Goal: Information Seeking & Learning: Learn about a topic

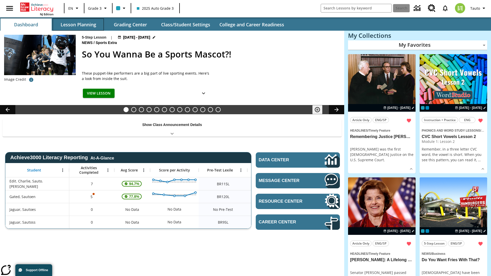
click at [78, 25] on button "Lesson Planning" at bounding box center [78, 24] width 51 height 12
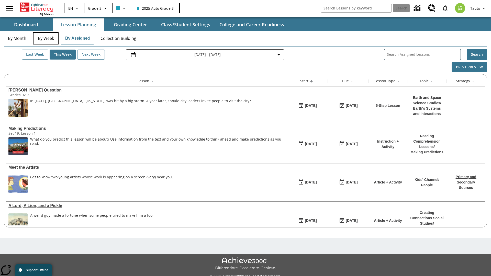
click at [46, 38] on button "By Week" at bounding box center [46, 38] width 26 height 12
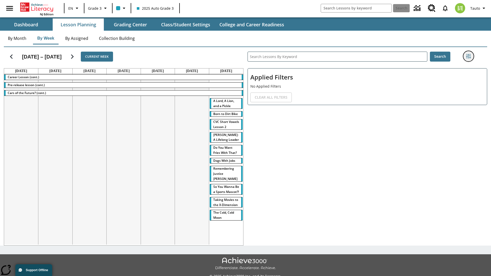
click at [468, 56] on icon "Filters Side menu" at bounding box center [468, 56] width 5 height 5
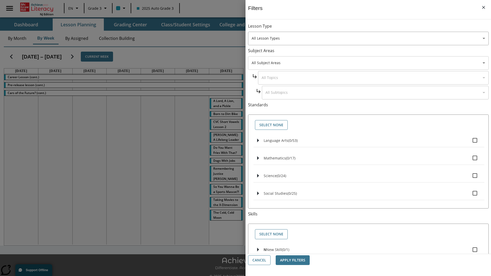
click at [368, 63] on body "Skip to main content NJ Edition EN Grade 3 2025 Auto Grade 3 Search 0 Tauto Das…" at bounding box center [245, 143] width 491 height 287
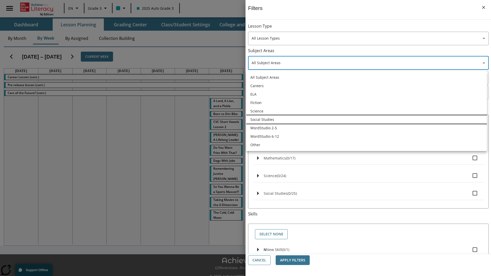
click at [366, 119] on li "Social Studies" at bounding box center [366, 119] width 241 height 8
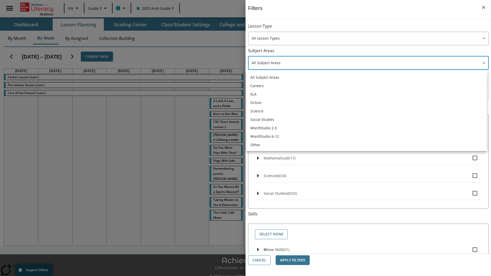
type input "3"
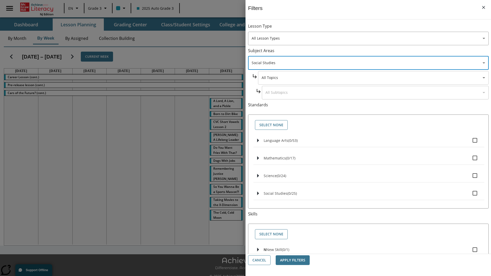
click at [373, 78] on body "Skip to main content NJ Edition EN Grade 3 2025 Auto Grade 3 Search 0 Tauto Das…" at bounding box center [245, 143] width 491 height 287
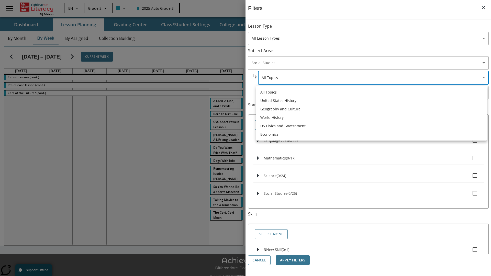
scroll to position [0, 0]
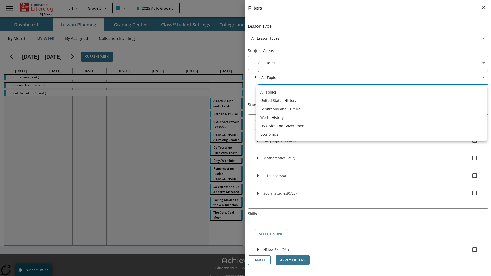
click at [372, 100] on li "United States History" at bounding box center [371, 100] width 231 height 8
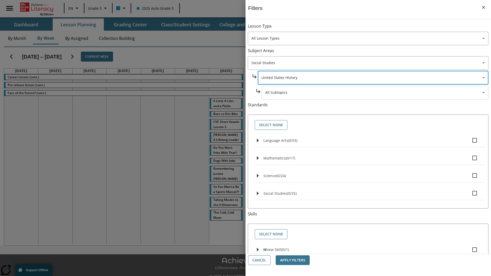
click at [375, 93] on body "Skip to main content NJ Edition EN Grade 3 2025 Auto Grade 3 Search 0 Tauto Das…" at bounding box center [245, 143] width 491 height 287
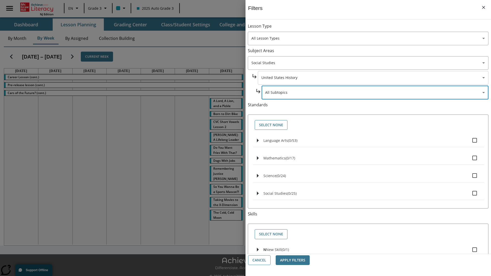
click at [373, 29] on body "Skip to main content NJ Edition EN Grade 3 2025 Auto Grade 3 Search 0 Tauto Das…" at bounding box center [245, 143] width 491 height 287
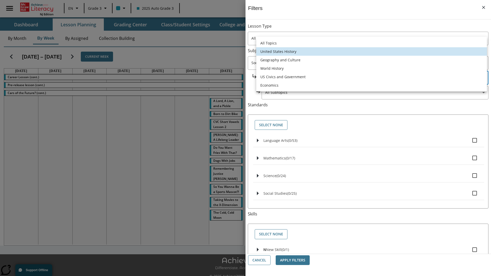
scroll to position [49, 0]
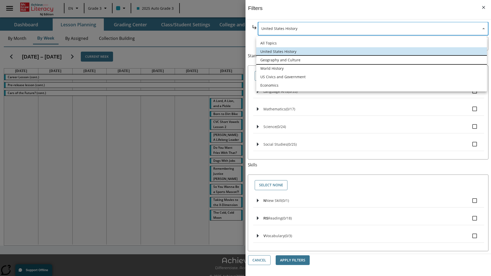
click at [372, 60] on li "Geography and Culture" at bounding box center [371, 60] width 231 height 8
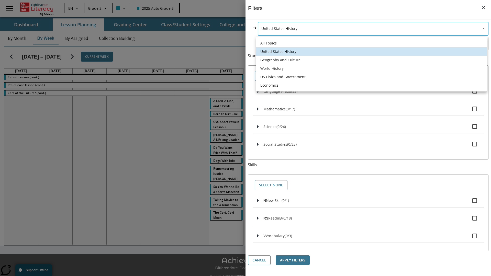
type input "186"
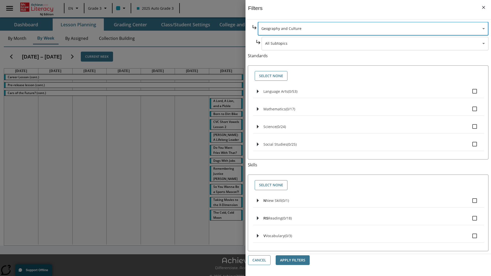
click at [375, 93] on body "Skip to main content NJ Edition EN Grade 3 2025 Auto Grade 3 Search 0 Tauto Das…" at bounding box center [245, 143] width 491 height 287
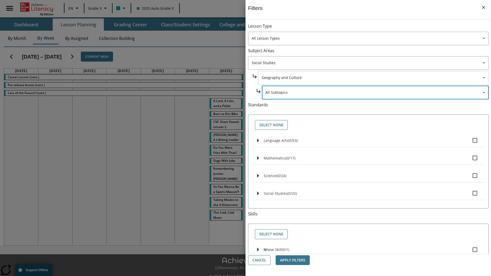
click at [373, 78] on body "Skip to main content NJ Edition EN Grade 3 2025 Auto Grade 3 Search 0 Tauto Das…" at bounding box center [245, 143] width 491 height 287
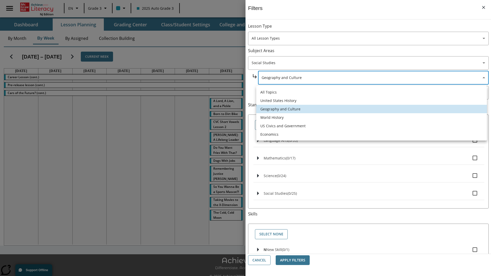
scroll to position [0, 0]
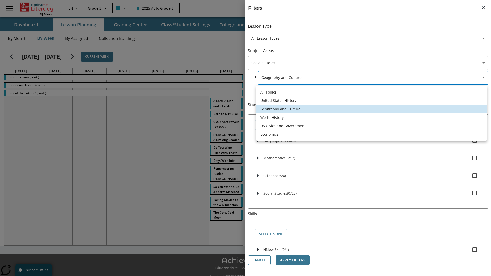
click at [372, 117] on li "World History" at bounding box center [371, 117] width 231 height 8
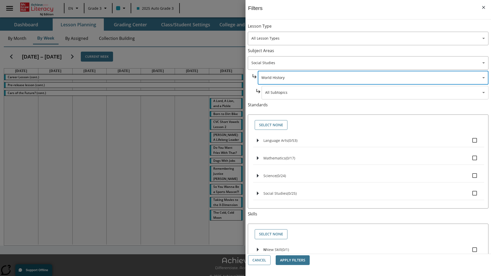
click at [375, 29] on body "Skip to main content NJ Edition EN Grade 3 2025 Auto Grade 3 Search 0 Tauto Das…" at bounding box center [245, 143] width 491 height 287
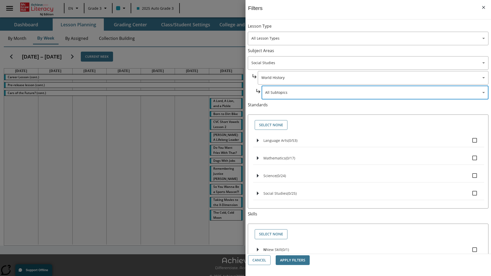
scroll to position [49, 0]
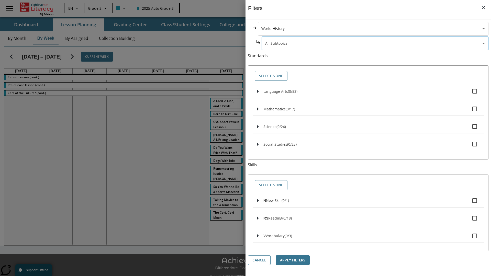
click at [373, 29] on body "Skip to main content NJ Edition EN Grade 3 2025 Auto Grade 3 Search 0 Tauto Das…" at bounding box center [245, 143] width 491 height 287
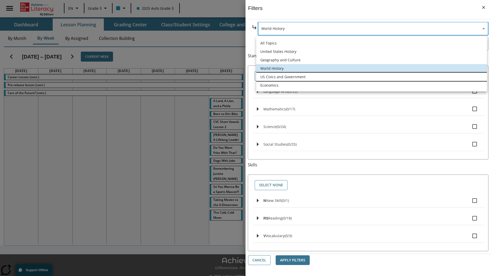
click at [372, 77] on li "US Civics and Government" at bounding box center [371, 77] width 231 height 8
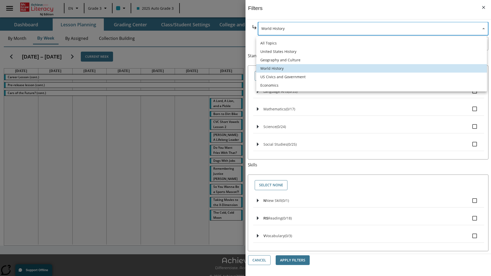
type input "194"
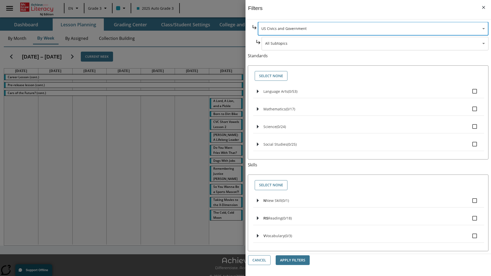
click at [375, 93] on body "Skip to main content NJ Edition EN Grade 3 2025 Auto Grade 3 Search 0 Tauto Das…" at bounding box center [245, 143] width 491 height 287
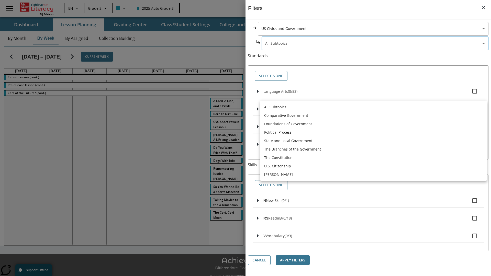
scroll to position [0, 0]
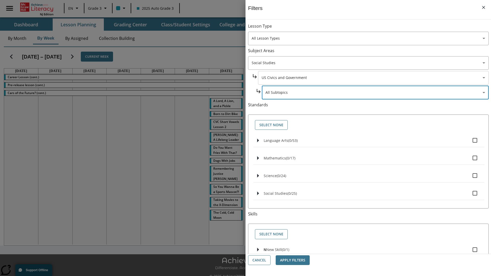
click at [373, 78] on body "Skip to main content NJ Edition EN Grade 3 2025 Auto Grade 3 Search 0 Tauto Das…" at bounding box center [245, 143] width 491 height 287
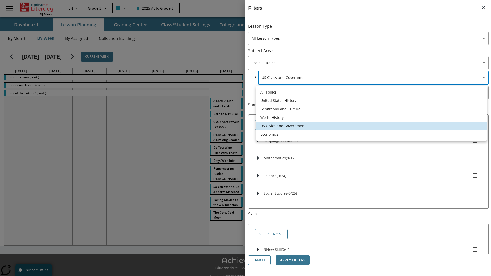
click at [372, 134] on li "Economics" at bounding box center [371, 134] width 231 height 8
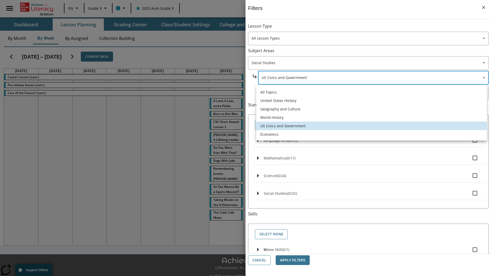
type input "195"
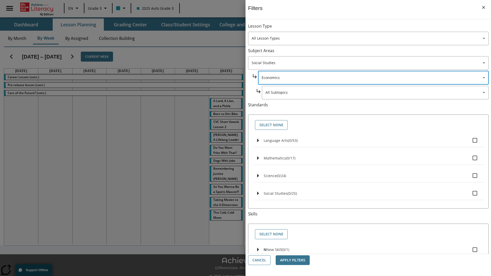
scroll to position [0, 0]
click at [375, 29] on body "Skip to main content NJ Edition EN Grade 3 2025 Auto Grade 3 Search 0 Tauto Das…" at bounding box center [245, 143] width 491 height 287
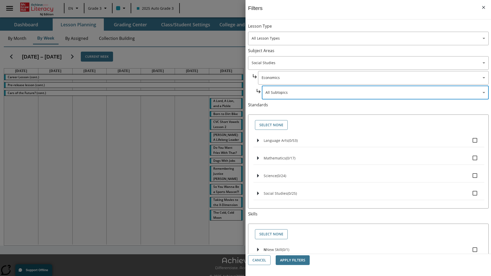
scroll to position [34, 0]
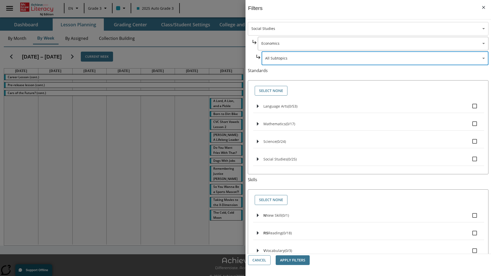
click at [368, 29] on body "Skip to main content NJ Edition EN Grade 3 2025 Auto Grade 3 Search 0 Tauto Das…" at bounding box center [245, 143] width 491 height 287
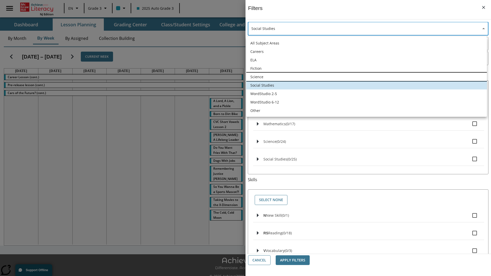
click at [366, 77] on li "Science" at bounding box center [366, 77] width 241 height 8
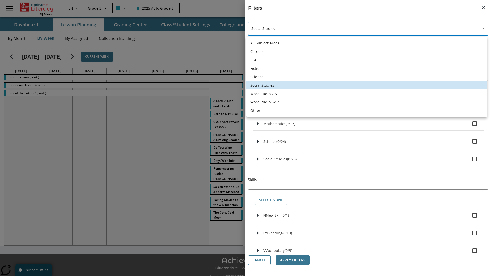
type input "2"
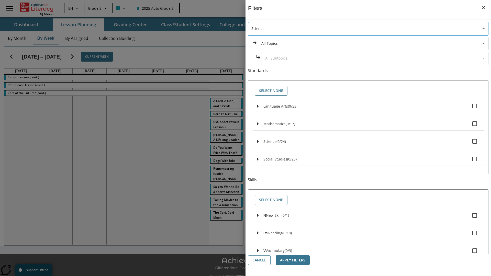
scroll to position [0, 0]
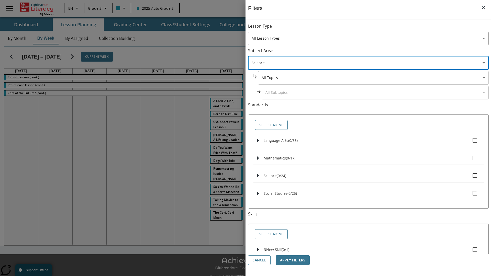
click at [373, 78] on body "Skip to main content NJ Edition EN Grade 3 2025 Auto Grade 3 Search 0 Tauto Das…" at bounding box center [245, 143] width 491 height 287
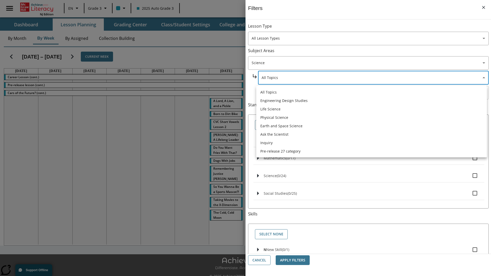
scroll to position [0, 0]
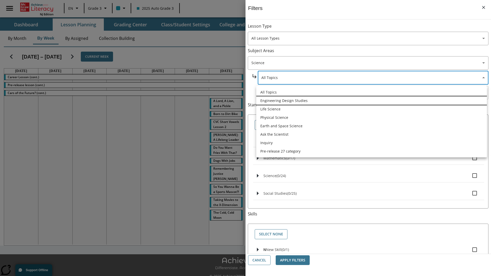
click at [372, 100] on li "Engineering Design Studies" at bounding box center [371, 100] width 231 height 8
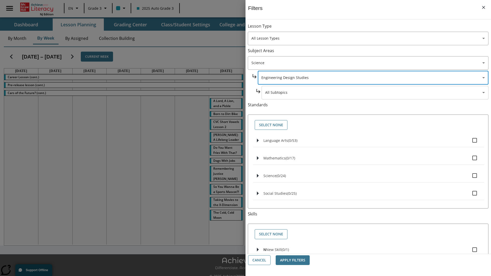
click at [375, 93] on body "Skip to main content NJ Edition EN Grade 3 2025 Auto Grade 3 Search 0 Tauto Das…" at bounding box center [245, 143] width 491 height 287
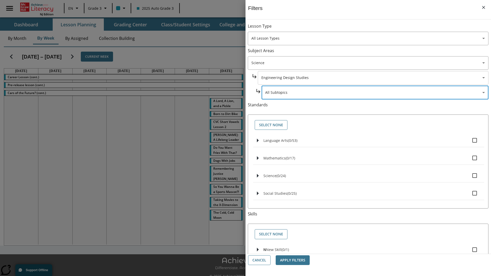
click at [373, 29] on body "Skip to main content NJ Edition EN Grade 3 2025 Auto Grade 3 Search 0 Tauto Das…" at bounding box center [245, 143] width 491 height 287
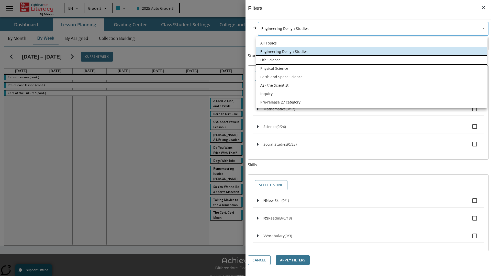
click at [372, 60] on li "Life Science" at bounding box center [371, 60] width 231 height 8
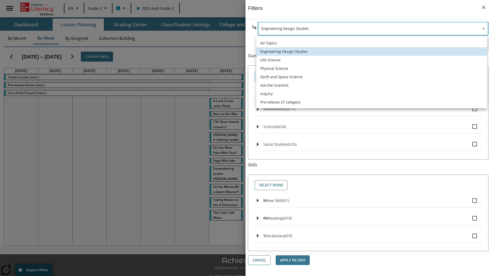
type input "189"
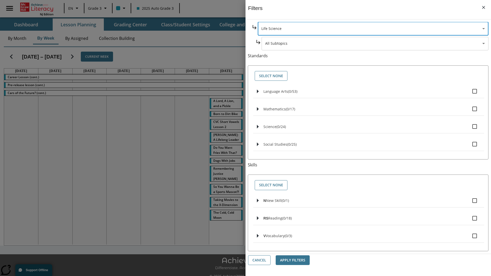
click at [375, 93] on body "Skip to main content NJ Edition EN Grade 3 2025 Auto Grade 3 Search 0 Tauto Das…" at bounding box center [245, 143] width 491 height 287
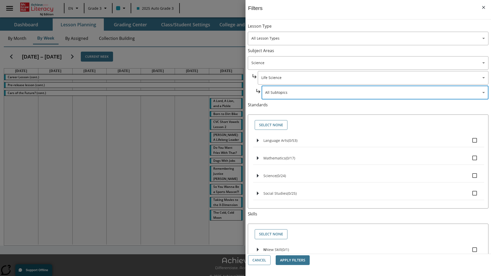
scroll to position [0, 0]
click at [373, 78] on body "Skip to main content NJ Edition EN Grade 3 2025 Auto Grade 3 Search 0 Tauto Das…" at bounding box center [245, 143] width 491 height 287
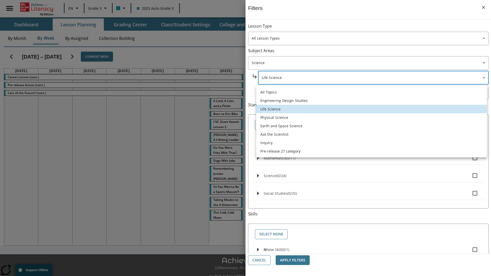
scroll to position [0, 0]
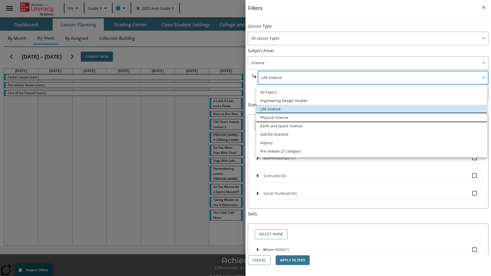
click at [372, 117] on li "Physical Science" at bounding box center [371, 117] width 231 height 8
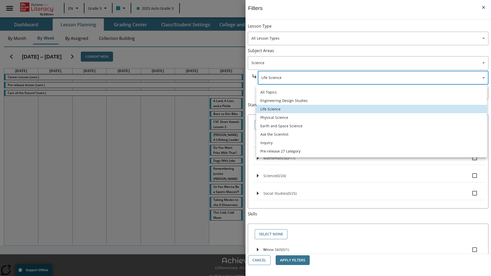
type input "190"
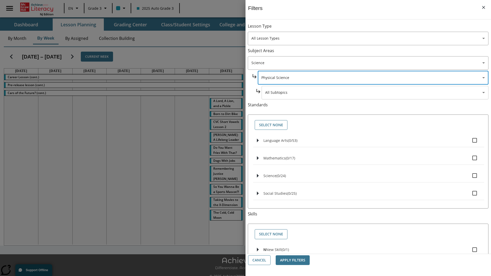
click at [375, 93] on body "Skip to main content NJ Edition EN Grade 3 2025 Auto Grade 3 Search 0 Tauto Das…" at bounding box center [245, 143] width 491 height 287
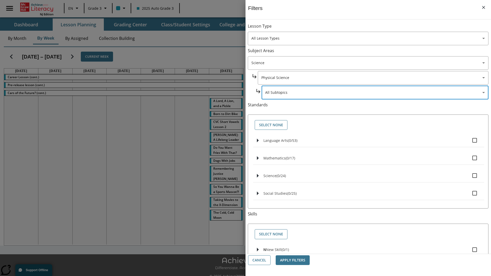
scroll to position [0, 0]
click at [373, 78] on body "Skip to main content NJ Edition EN Grade 3 2025 Auto Grade 3 Search 0 Tauto Das…" at bounding box center [245, 143] width 491 height 287
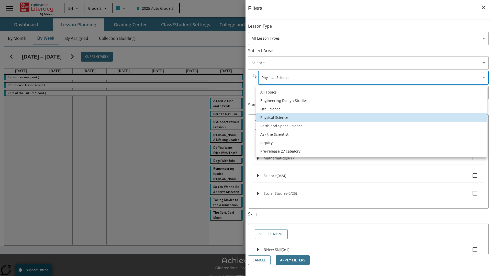
scroll to position [0, 0]
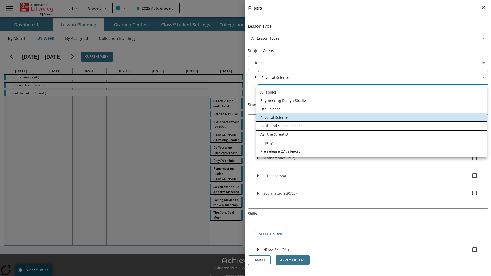
click at [372, 126] on li "Earth and Space Science" at bounding box center [371, 126] width 231 height 8
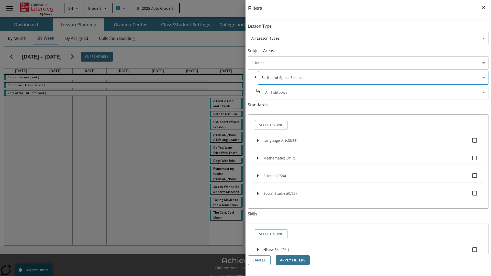
click at [375, 29] on body "Skip to main content NJ Edition EN Grade 3 2025 Auto Grade 3 Search 0 Tauto Das…" at bounding box center [245, 143] width 491 height 287
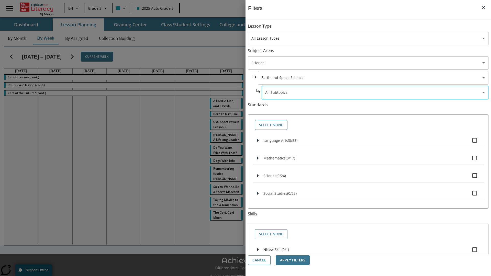
click at [373, 29] on body "Skip to main content NJ Edition EN Grade 3 2025 Auto Grade 3 Search 0 Tauto Das…" at bounding box center [245, 143] width 491 height 287
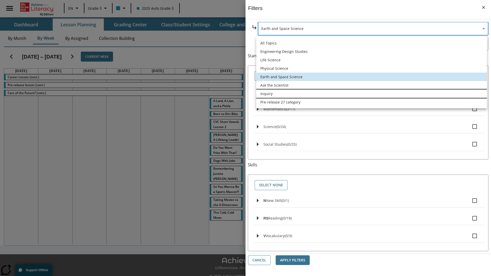
click at [372, 94] on li "Inquiry" at bounding box center [371, 93] width 231 height 8
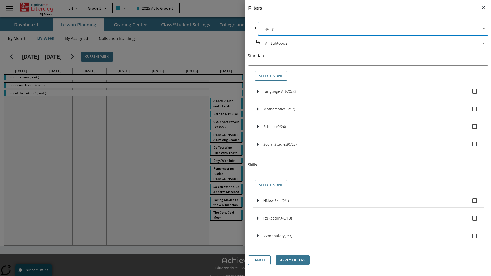
click at [375, 93] on body "Skip to main content NJ Edition EN Grade 3 2025 Auto Grade 3 Search 0 Tauto Das…" at bounding box center [245, 143] width 491 height 287
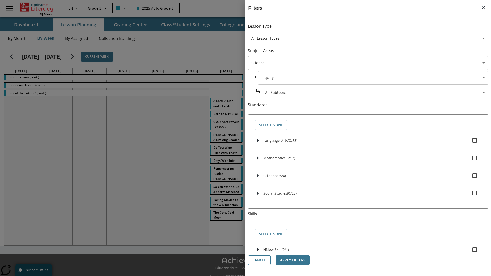
click at [373, 78] on body "Skip to main content NJ Edition EN Grade 3 2025 Auto Grade 3 Search 0 Tauto Das…" at bounding box center [245, 143] width 491 height 287
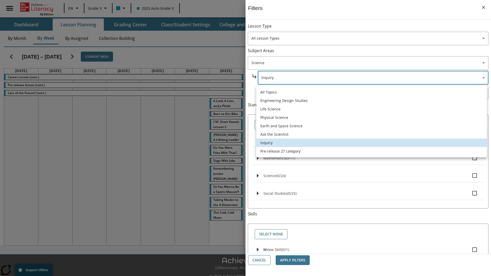
scroll to position [0, 0]
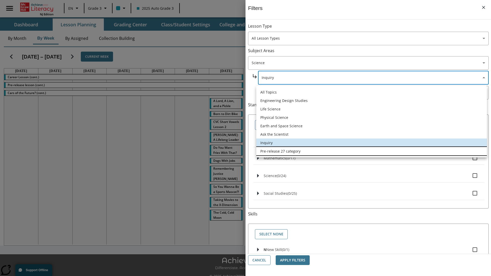
click at [372, 151] on li "Pre-release 27 category" at bounding box center [371, 151] width 231 height 8
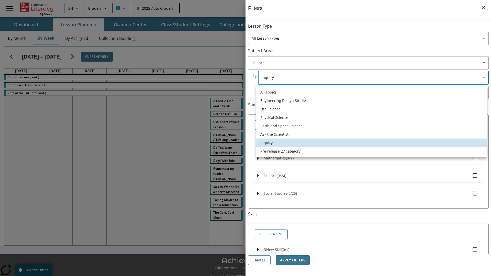
type input "271"
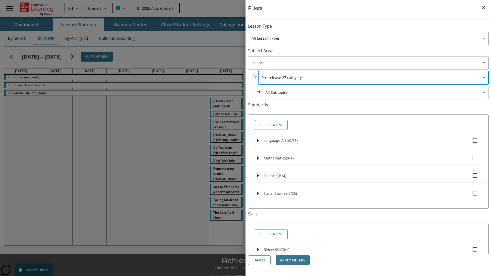
click at [375, 93] on body "Skip to main content NJ Edition EN Grade 3 2025 Auto Grade 3 Search 0 Tauto Das…" at bounding box center [245, 143] width 491 height 287
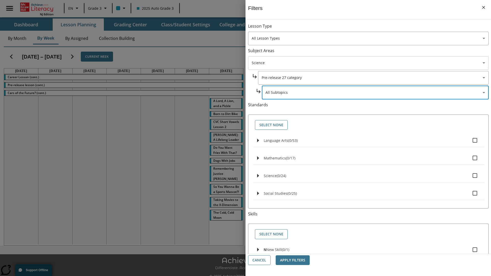
click at [368, 63] on body "Skip to main content NJ Edition EN Grade 3 2025 Auto Grade 3 Search 0 Tauto Das…" at bounding box center [245, 143] width 491 height 287
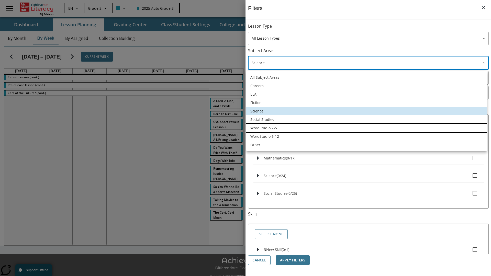
click at [366, 128] on li "WordStudio 2-5" at bounding box center [366, 128] width 241 height 8
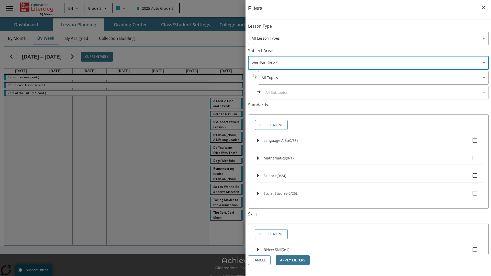
type input "6"
click at [373, 29] on body "Skip to main content NJ Edition EN Grade 3 2025 Auto Grade 3 Search 0 Tauto Das…" at bounding box center [245, 143] width 491 height 287
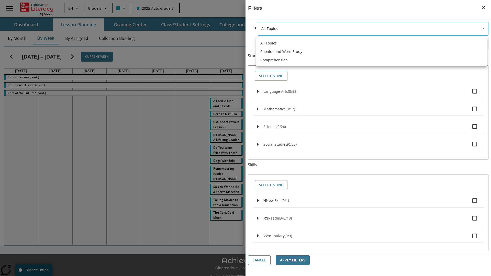
click at [372, 51] on li "Phonics and Word Study" at bounding box center [371, 51] width 231 height 8
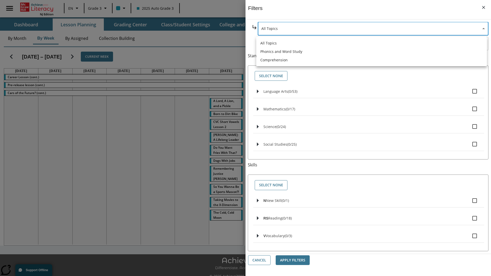
type input "249"
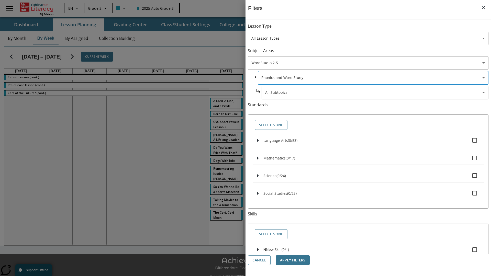
click at [375, 29] on body "Skip to main content NJ Edition EN Grade 3 2025 Auto Grade 3 Search 0 Tauto Das…" at bounding box center [245, 143] width 491 height 287
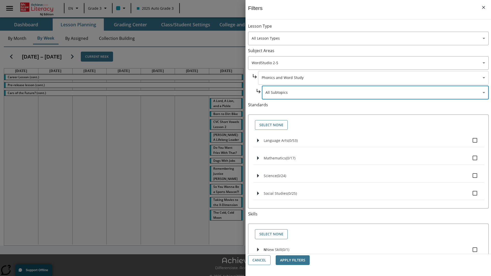
click at [373, 78] on body "Skip to main content NJ Edition EN Grade 3 2025 Auto Grade 3 Search 0 Tauto Das…" at bounding box center [245, 143] width 491 height 287
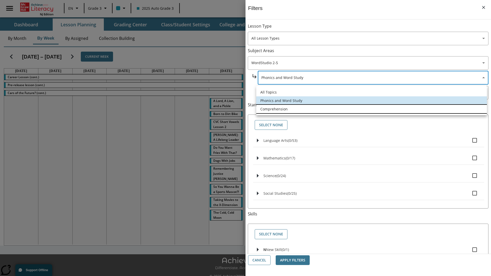
click at [372, 109] on li "Comprehension" at bounding box center [371, 109] width 231 height 8
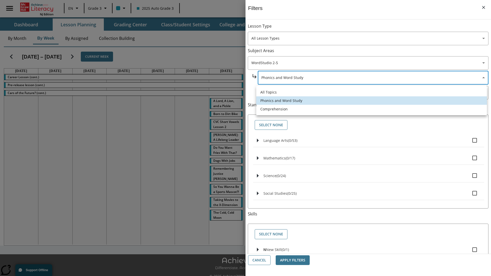
type input "252"
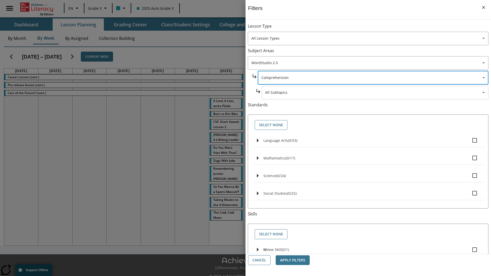
click at [375, 29] on body "Skip to main content NJ Edition EN Grade 3 2025 Auto Grade 3 Search 0 Tauto Das…" at bounding box center [245, 143] width 491 height 287
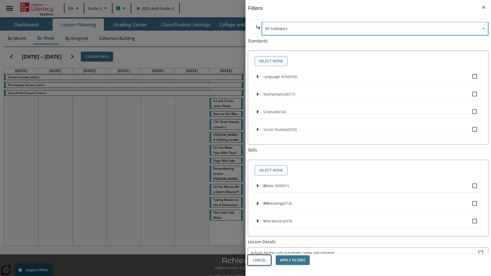
click at [259, 260] on button "Cancel" at bounding box center [259, 260] width 23 height 10
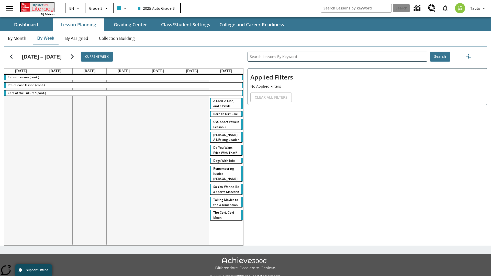
click at [37, 7] on icon "Home" at bounding box center [38, 7] width 34 height 9
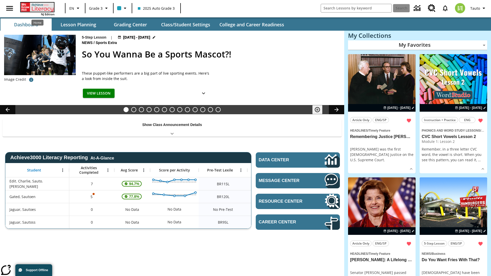
type input "-1"
click at [78, 25] on button "Lesson Planning" at bounding box center [78, 24] width 51 height 12
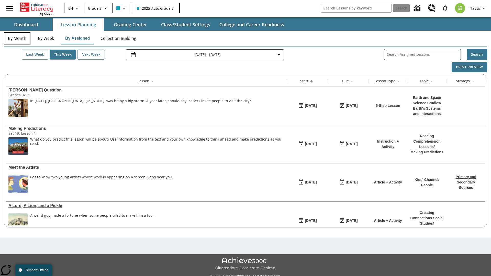
click at [17, 38] on button "By Month" at bounding box center [17, 38] width 27 height 12
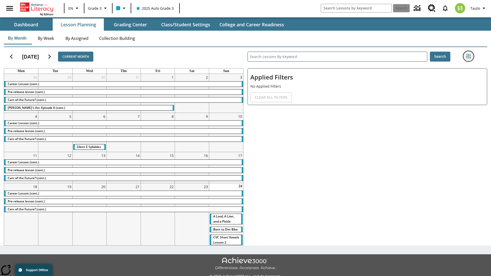
click at [468, 56] on icon "Filters Side menu" at bounding box center [468, 56] width 5 height 5
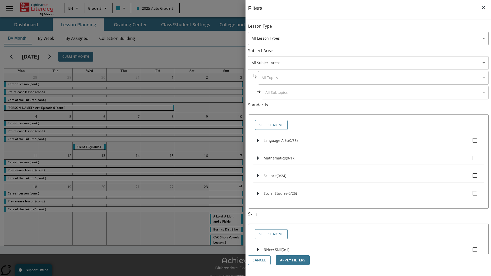
click at [368, 63] on body "Skip to main content [GEOGRAPHIC_DATA] Edition EN Grade 3 2025 Auto Grade 3 Sea…" at bounding box center [245, 143] width 491 height 287
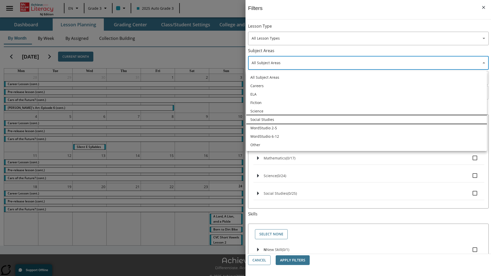
click at [366, 119] on li "Social Studies" at bounding box center [366, 119] width 241 height 8
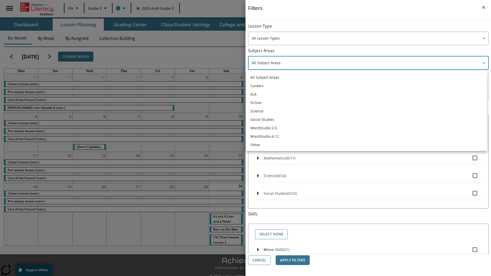
type input "3"
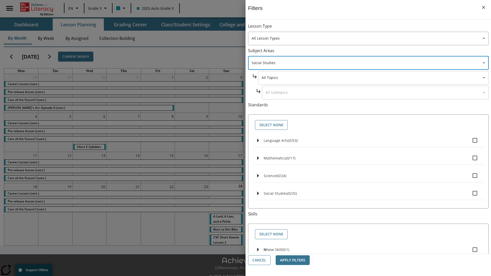
click at [373, 78] on body "Skip to main content [GEOGRAPHIC_DATA] Edition EN Grade 3 2025 Auto Grade 3 Sea…" at bounding box center [245, 143] width 491 height 287
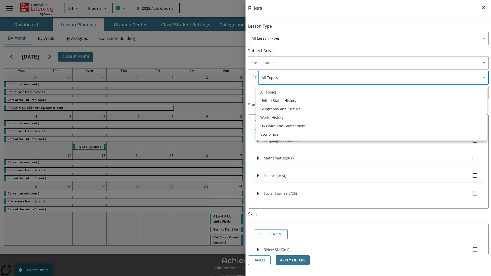
click at [372, 100] on li "United States History" at bounding box center [371, 100] width 231 height 8
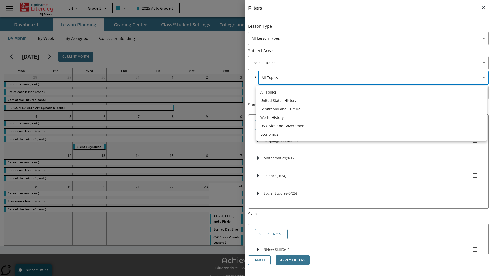
type input "184"
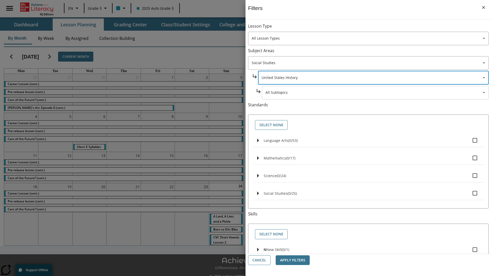
click at [375, 93] on body "Skip to main content [GEOGRAPHIC_DATA] Edition EN Grade 3 2025 Auto Grade 3 Sea…" at bounding box center [245, 143] width 491 height 287
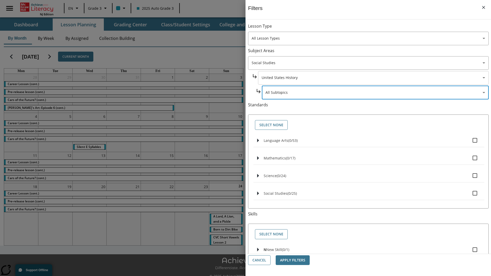
click at [373, 78] on body "Skip to main content [GEOGRAPHIC_DATA] Edition EN Grade 3 2025 Auto Grade 3 Sea…" at bounding box center [245, 143] width 491 height 287
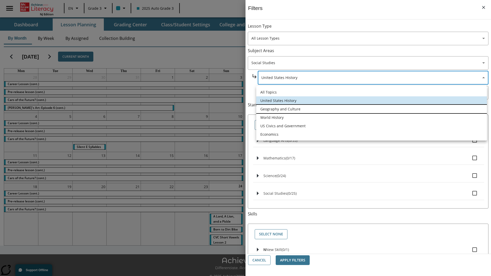
click at [372, 109] on li "Geography and Culture" at bounding box center [371, 109] width 231 height 8
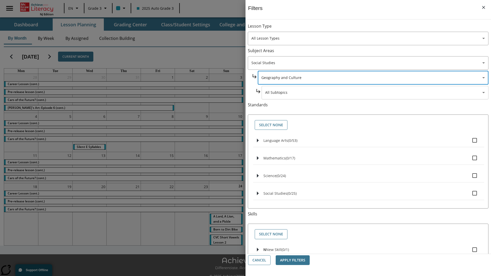
click at [375, 29] on body "Skip to main content [GEOGRAPHIC_DATA] Edition EN Grade 3 2025 Auto Grade 3 Sea…" at bounding box center [245, 143] width 491 height 287
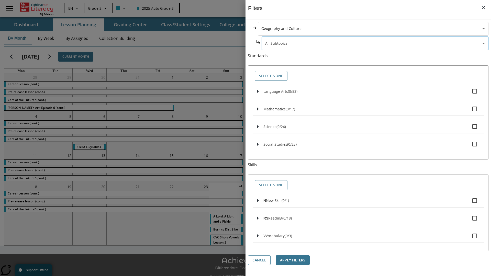
click at [373, 29] on body "Skip to main content [GEOGRAPHIC_DATA] Edition EN Grade 3 2025 Auto Grade 3 Sea…" at bounding box center [245, 143] width 491 height 287
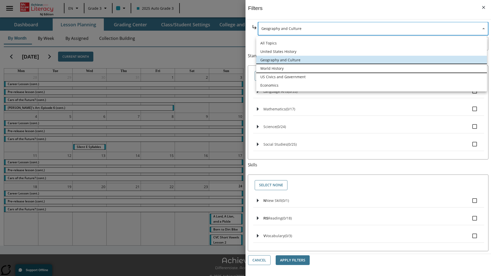
click at [372, 68] on li "World History" at bounding box center [371, 68] width 231 height 8
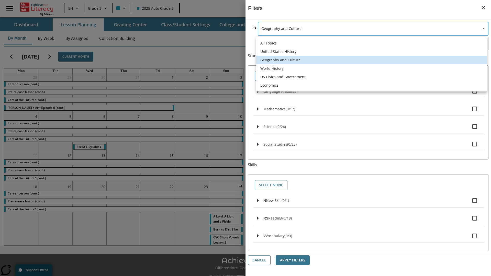
type input "193"
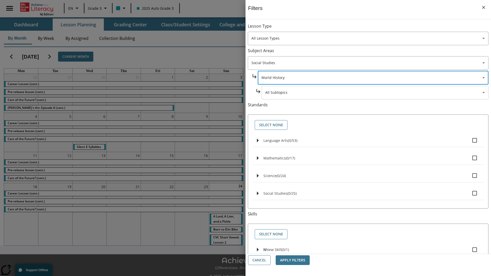
click at [375, 93] on body "Skip to main content [GEOGRAPHIC_DATA] Edition EN Grade 3 2025 Auto Grade 3 Sea…" at bounding box center [245, 143] width 491 height 287
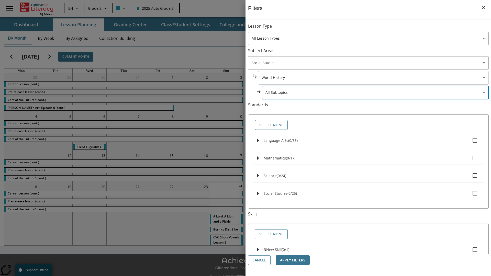
click at [373, 78] on body "Skip to main content [GEOGRAPHIC_DATA] Edition EN Grade 3 2025 Auto Grade 3 Sea…" at bounding box center [245, 143] width 491 height 287
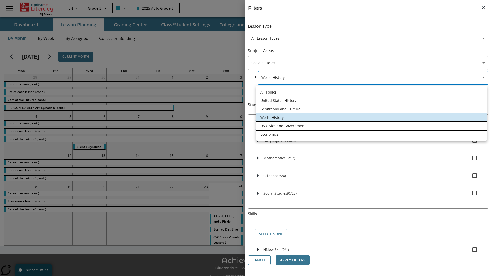
click at [372, 126] on li "US Civics and Government" at bounding box center [371, 126] width 231 height 8
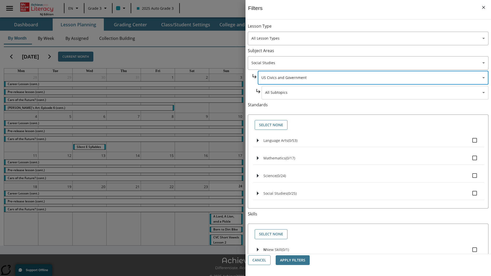
click at [375, 93] on body "Skip to main content [GEOGRAPHIC_DATA] Edition EN Grade 3 2025 Auto Grade 3 Sea…" at bounding box center [245, 143] width 491 height 287
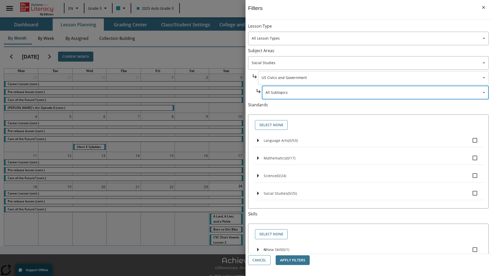
click at [373, 78] on body "Skip to main content [GEOGRAPHIC_DATA] Edition EN Grade 3 2025 Auto Grade 3 Sea…" at bounding box center [245, 143] width 491 height 287
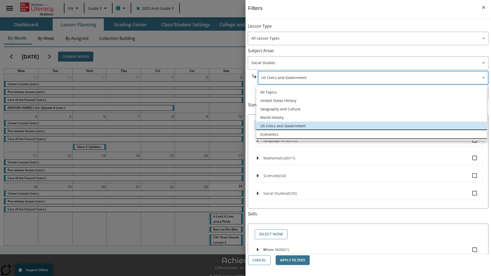
click at [372, 134] on li "Economics" at bounding box center [371, 134] width 231 height 8
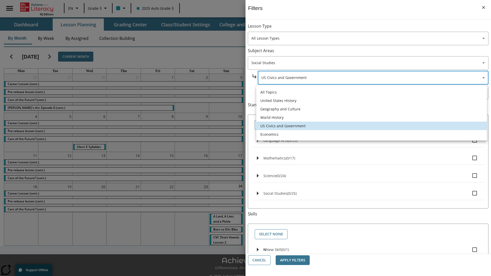
type input "195"
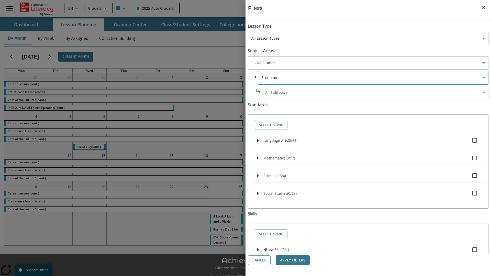
click at [375, 93] on body "Skip to main content [GEOGRAPHIC_DATA] Edition EN Grade 3 2025 Auto Grade 3 Sea…" at bounding box center [245, 143] width 491 height 287
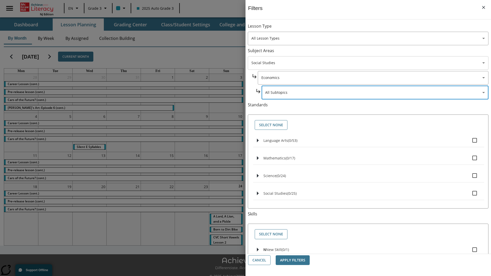
click at [368, 63] on body "Skip to main content [GEOGRAPHIC_DATA] Edition EN Grade 3 2025 Auto Grade 3 Sea…" at bounding box center [245, 143] width 491 height 287
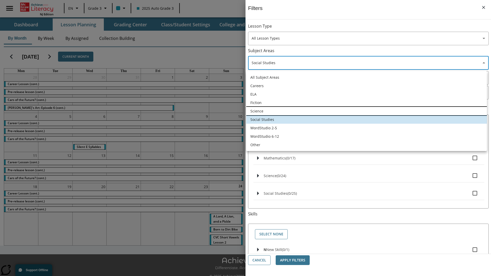
click at [366, 111] on li "Science" at bounding box center [366, 111] width 241 height 8
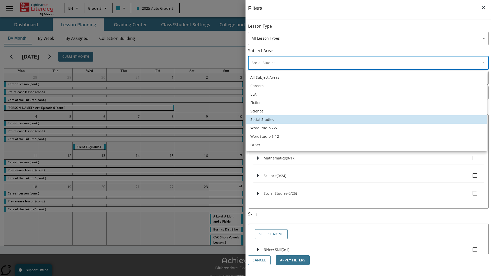
type input "2"
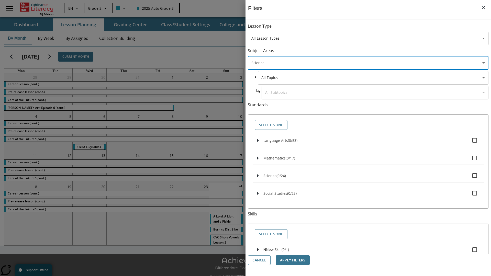
click at [373, 29] on body "Skip to main content [GEOGRAPHIC_DATA] Edition EN Grade 3 2025 Auto Grade 3 Sea…" at bounding box center [245, 143] width 491 height 287
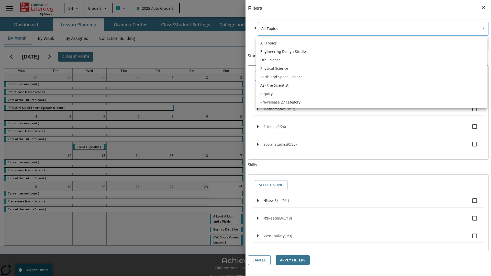
click at [372, 51] on li "Engineering Design Studies" at bounding box center [371, 51] width 231 height 8
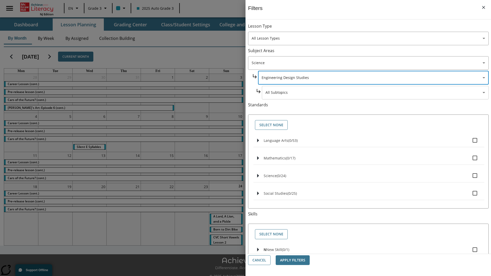
click at [375, 93] on body "Skip to main content [GEOGRAPHIC_DATA] Edition EN Grade 3 2025 Auto Grade 3 Sea…" at bounding box center [245, 143] width 491 height 287
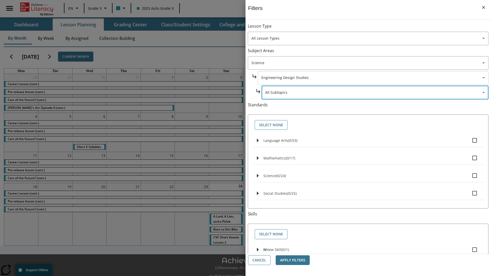
click at [373, 78] on body "Skip to main content [GEOGRAPHIC_DATA] Edition EN Grade 3 2025 Auto Grade 3 Sea…" at bounding box center [245, 143] width 491 height 287
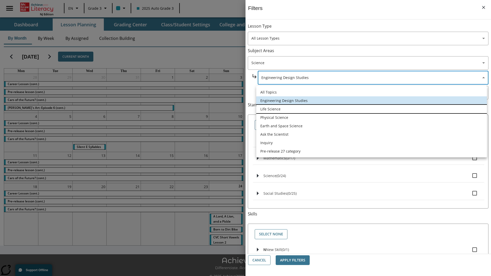
click at [372, 109] on li "Life Science" at bounding box center [371, 109] width 231 height 8
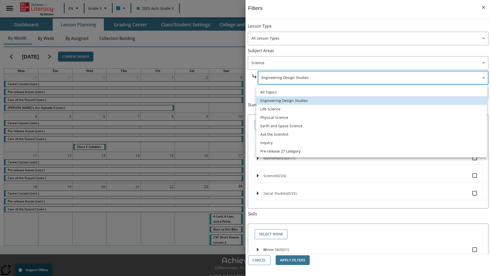
type input "189"
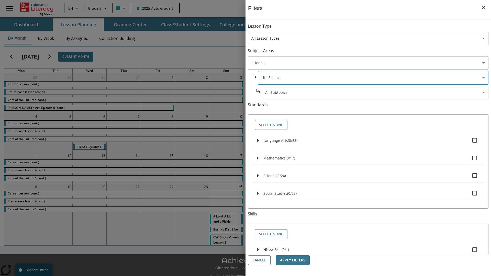
click at [375, 93] on body "Skip to main content [GEOGRAPHIC_DATA] Edition EN Grade 3 2025 Auto Grade 3 Sea…" at bounding box center [245, 143] width 491 height 287
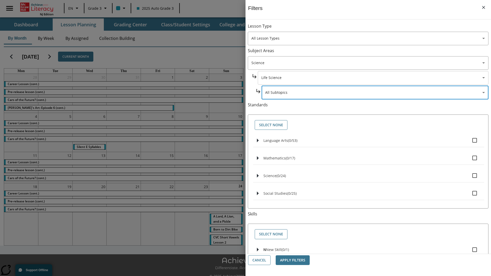
click at [373, 78] on body "Skip to main content [GEOGRAPHIC_DATA] Edition EN Grade 3 2025 Auto Grade 3 Sea…" at bounding box center [245, 143] width 491 height 287
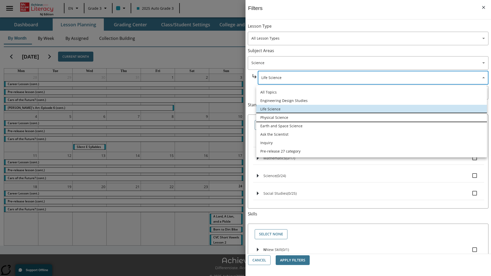
click at [372, 117] on li "Physical Science" at bounding box center [371, 117] width 231 height 8
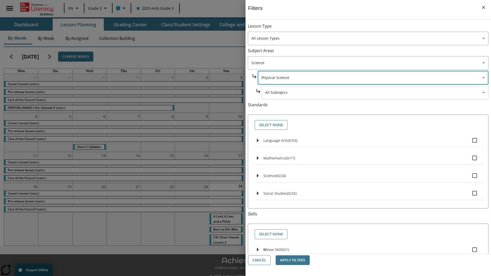
click at [375, 29] on body "Skip to main content [GEOGRAPHIC_DATA] Edition EN Grade 3 2025 Auto Grade 3 Sea…" at bounding box center [245, 143] width 491 height 287
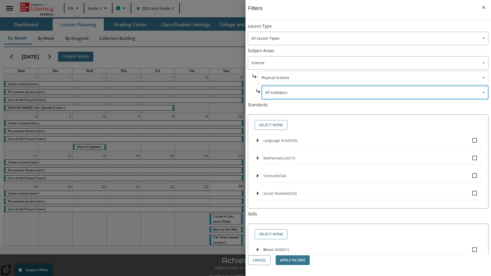
click at [373, 29] on body "Skip to main content [GEOGRAPHIC_DATA] Edition EN Grade 3 2025 Auto Grade 3 Sea…" at bounding box center [245, 143] width 491 height 287
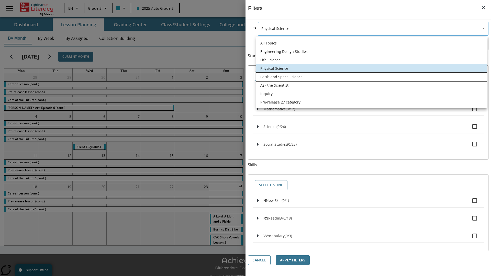
click at [372, 77] on li "Earth and Space Science" at bounding box center [371, 77] width 231 height 8
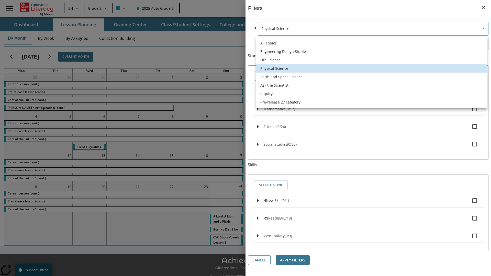
type input "192"
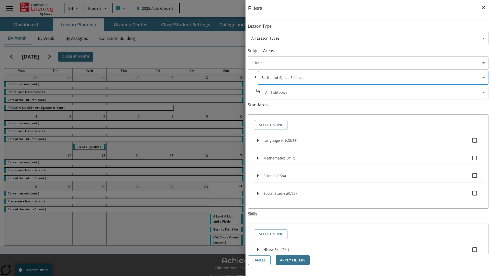
click at [375, 29] on body "Skip to main content [GEOGRAPHIC_DATA] Edition EN Grade 3 2025 Auto Grade 3 Sea…" at bounding box center [245, 143] width 491 height 287
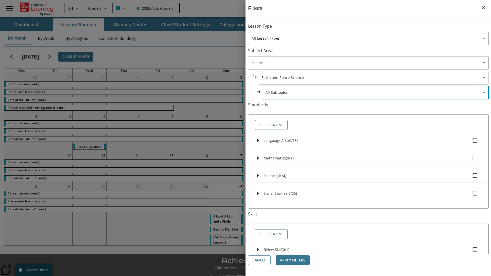
click at [373, 78] on body "Skip to main content [GEOGRAPHIC_DATA] Edition EN Grade 3 2025 Auto Grade 3 Sea…" at bounding box center [245, 143] width 491 height 287
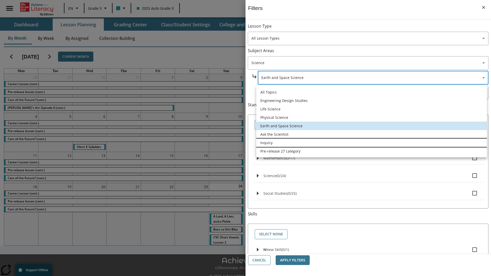
click at [372, 143] on li "Inquiry" at bounding box center [371, 143] width 231 height 8
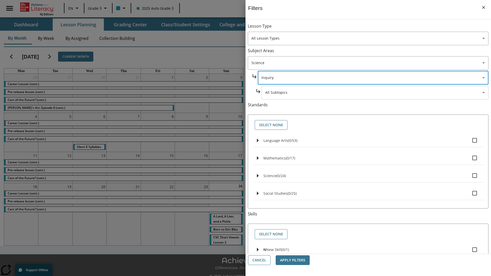
click at [375, 93] on body "Skip to main content [GEOGRAPHIC_DATA] Edition EN Grade 3 2025 Auto Grade 3 Sea…" at bounding box center [245, 143] width 491 height 287
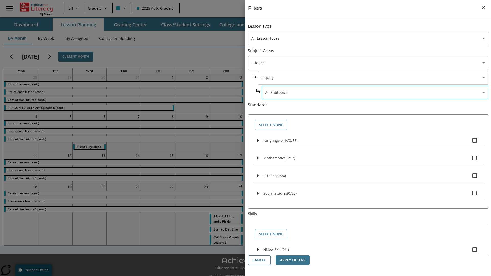
click at [373, 78] on body "Skip to main content [GEOGRAPHIC_DATA] Edition EN Grade 3 2025 Auto Grade 3 Sea…" at bounding box center [245, 143] width 491 height 287
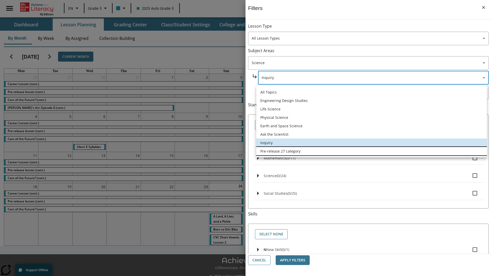
click at [372, 151] on li "Pre-release 27 category" at bounding box center [371, 151] width 231 height 8
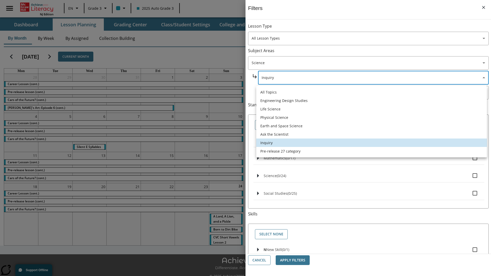
type input "271"
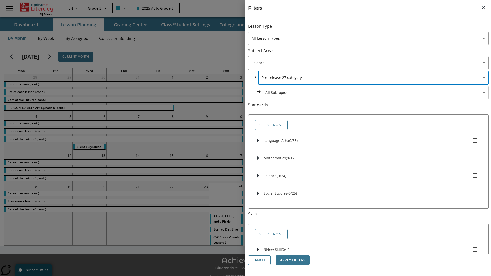
click at [375, 93] on body "Skip to main content [GEOGRAPHIC_DATA] Edition EN Grade 3 2025 Auto Grade 3 Sea…" at bounding box center [245, 143] width 491 height 287
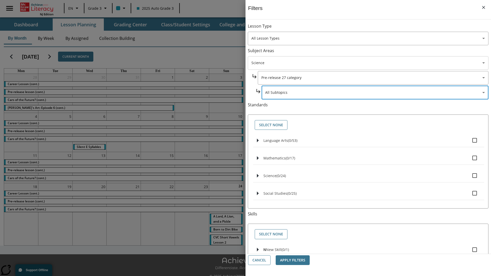
click at [368, 63] on body "Skip to main content [GEOGRAPHIC_DATA] Edition EN Grade 3 2025 Auto Grade 3 Sea…" at bounding box center [245, 143] width 491 height 287
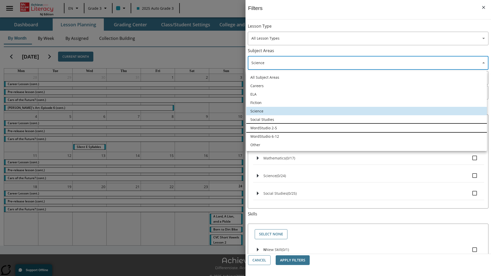
click at [366, 128] on li "WordStudio 2-5" at bounding box center [366, 128] width 241 height 8
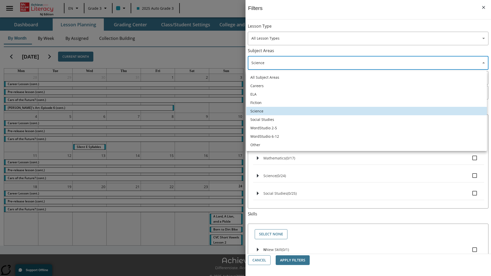
type input "6"
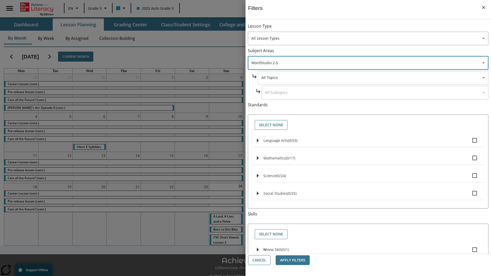
click at [373, 78] on body "Skip to main content [GEOGRAPHIC_DATA] Edition EN Grade 3 2025 Auto Grade 3 Sea…" at bounding box center [245, 143] width 491 height 287
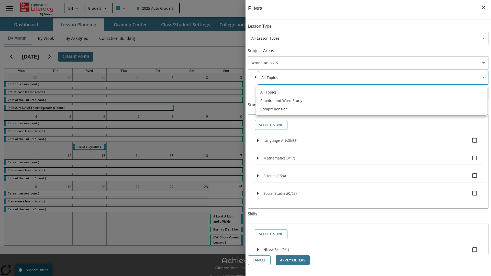
click at [372, 100] on li "Phonics and Word Study" at bounding box center [371, 100] width 231 height 8
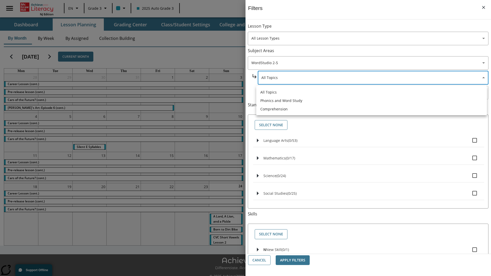
type input "249"
